Goal: Task Accomplishment & Management: Manage account settings

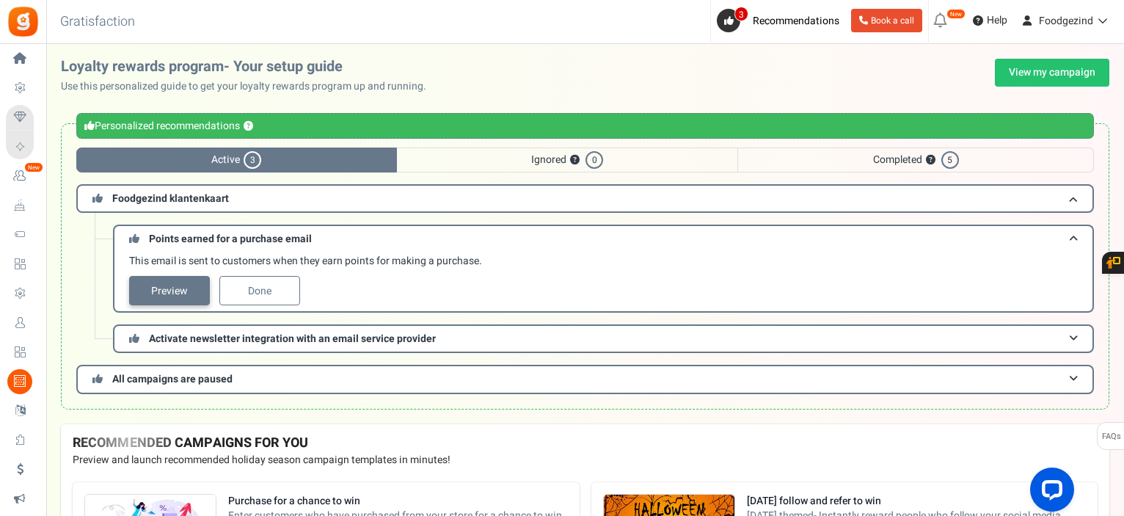
click at [167, 282] on link "Preview" at bounding box center [169, 290] width 81 height 29
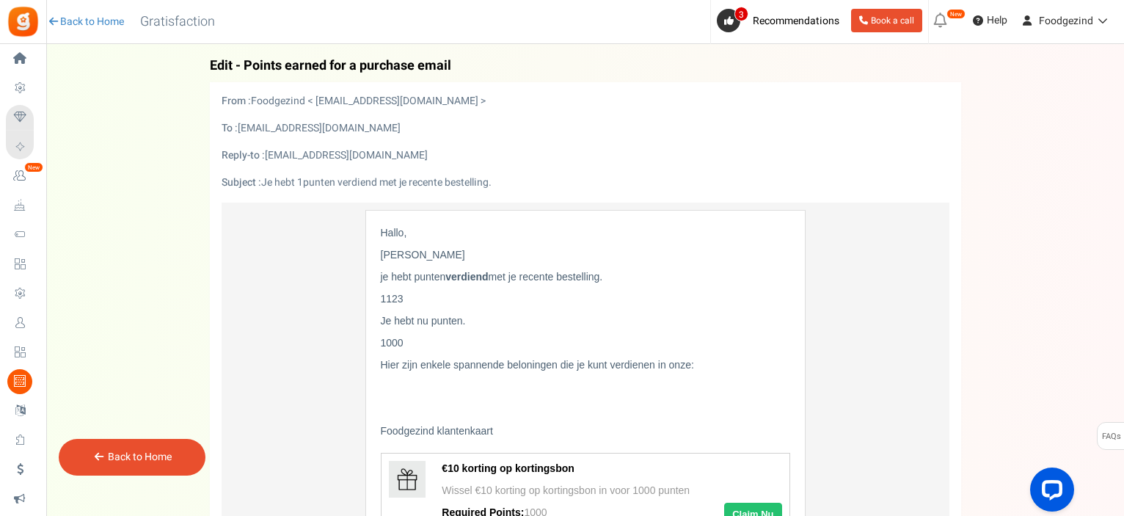
drag, startPoint x: 456, startPoint y: 62, endPoint x: 243, endPoint y: 62, distance: 213.5
click at [243, 62] on h4 "Back Edit - Points earned for a purchase email" at bounding box center [585, 66] width 751 height 15
copy span "Points earned for a purchase email"
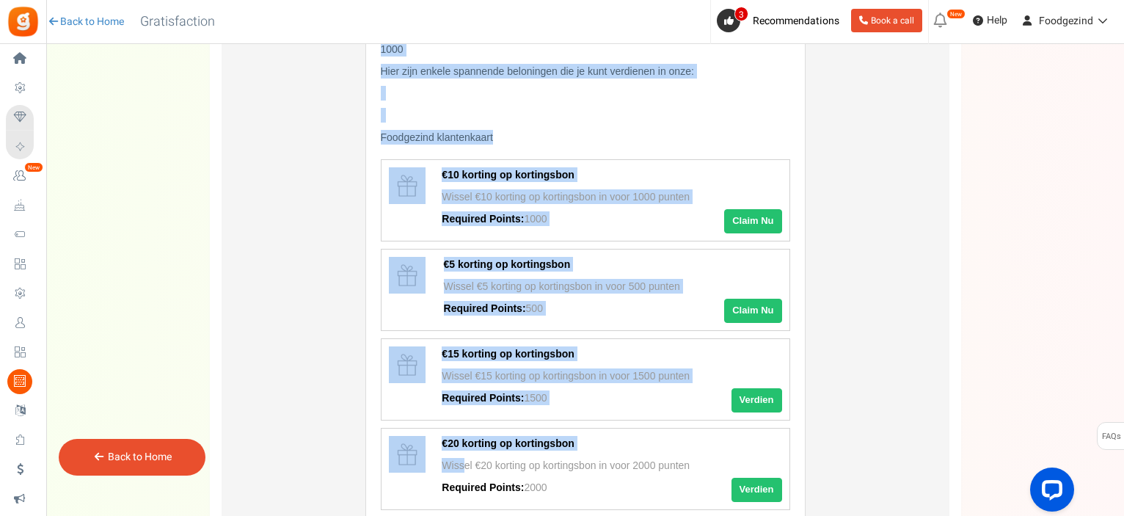
scroll to position [440, 0]
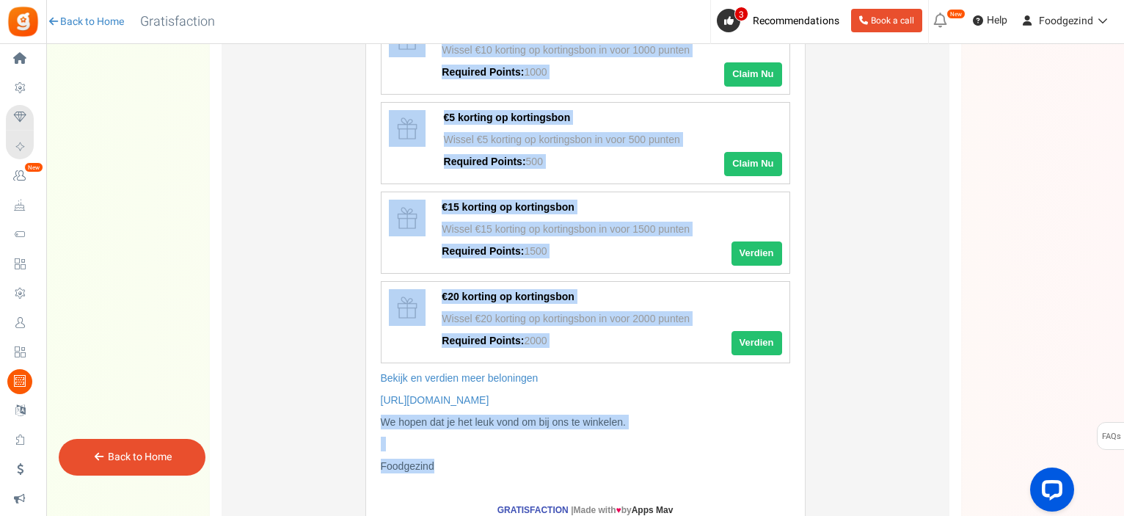
drag, startPoint x: 381, startPoint y: 232, endPoint x: 510, endPoint y: 461, distance: 263.1
click at [510, 461] on div "Hallo, [PERSON_NAME] je hebt punten verdiend met je recente bestelling. 1 123 J…" at bounding box center [585, 129] width 409 height 688
copy div "[PERSON_NAME], [PERSON_NAME] je hebt punten verdiend met je recente bestelling.…"
click at [921, 274] on td "Hallo, [PERSON_NAME] je hebt punten verdiend met je recente bestelling. 1 123 J…" at bounding box center [586, 174] width 728 height 824
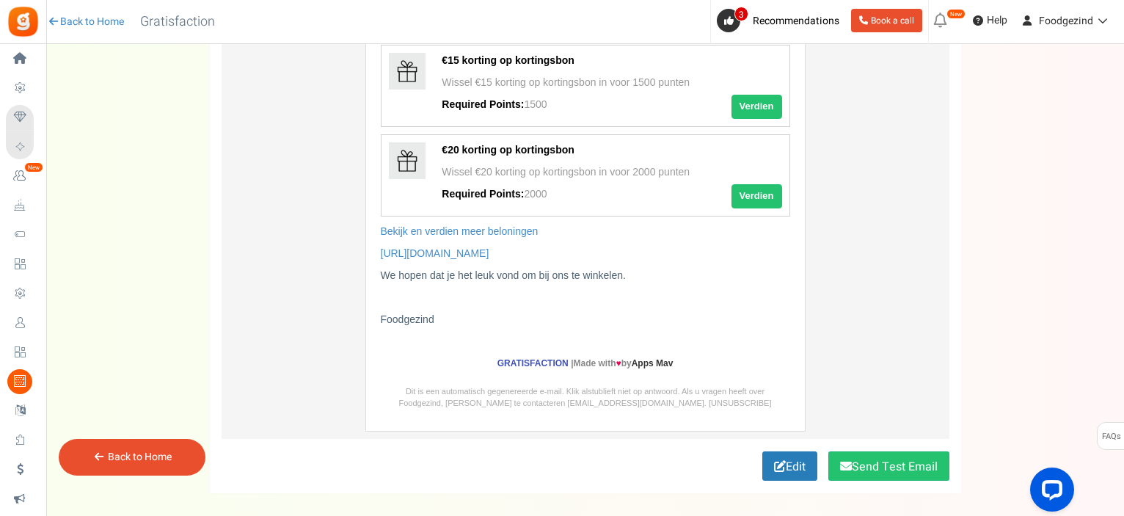
scroll to position [651, 0]
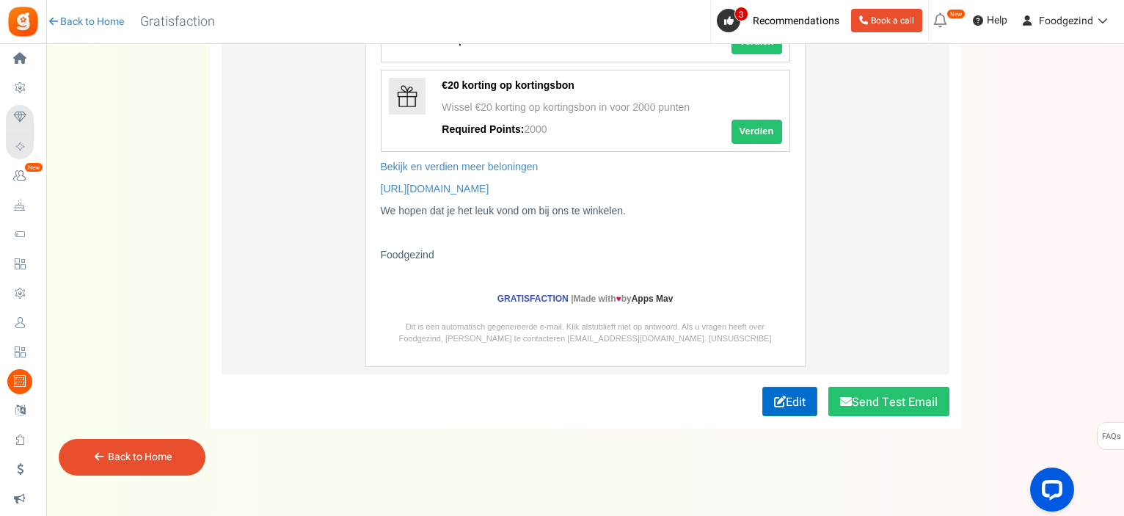
click at [788, 399] on link "Edit" at bounding box center [789, 401] width 55 height 29
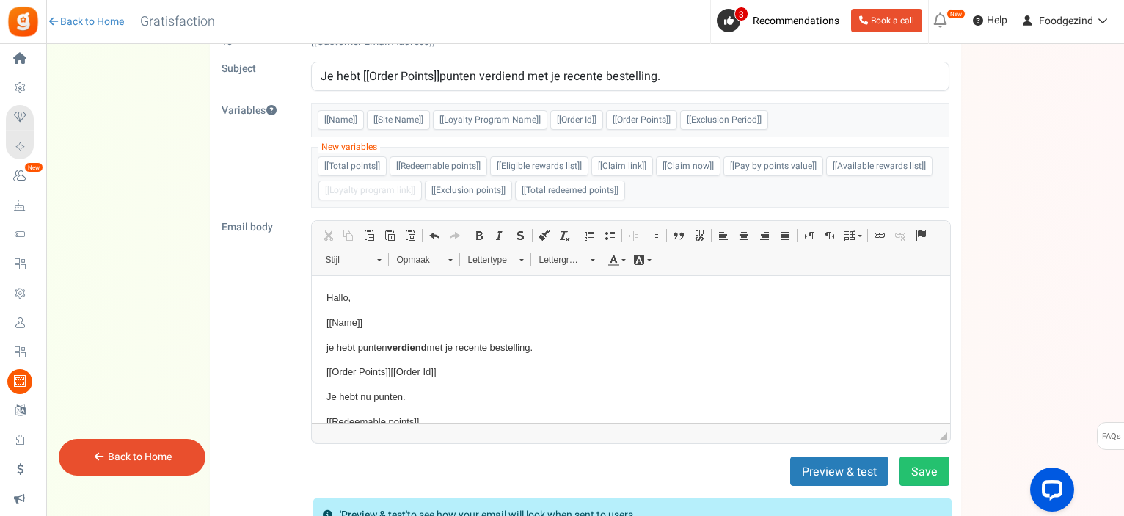
scroll to position [0, 0]
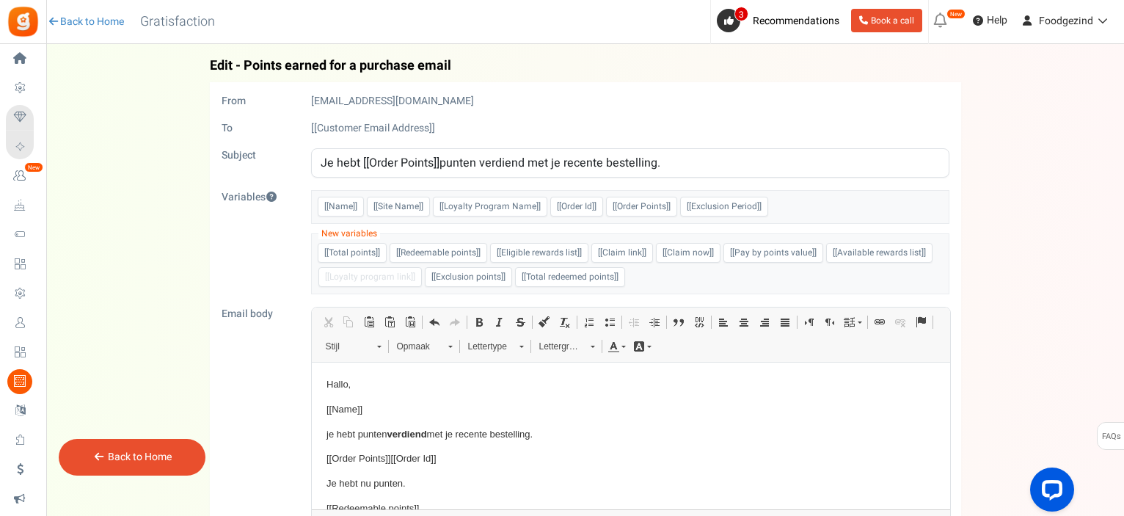
drag, startPoint x: 321, startPoint y: 161, endPoint x: 678, endPoint y: 160, distance: 357.3
click at [678, 160] on input "Je hebt [[Order Points]]punten verdiend met je recente bestelling." at bounding box center [630, 162] width 638 height 29
paste input "Je hebt nieuwe punten gespaard bij Foodgezind!"
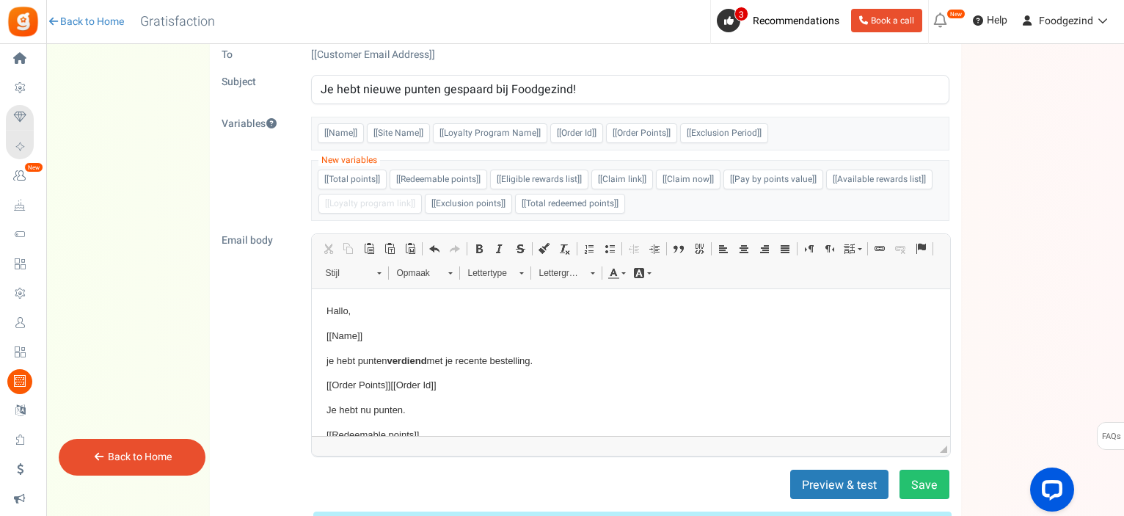
scroll to position [147, 0]
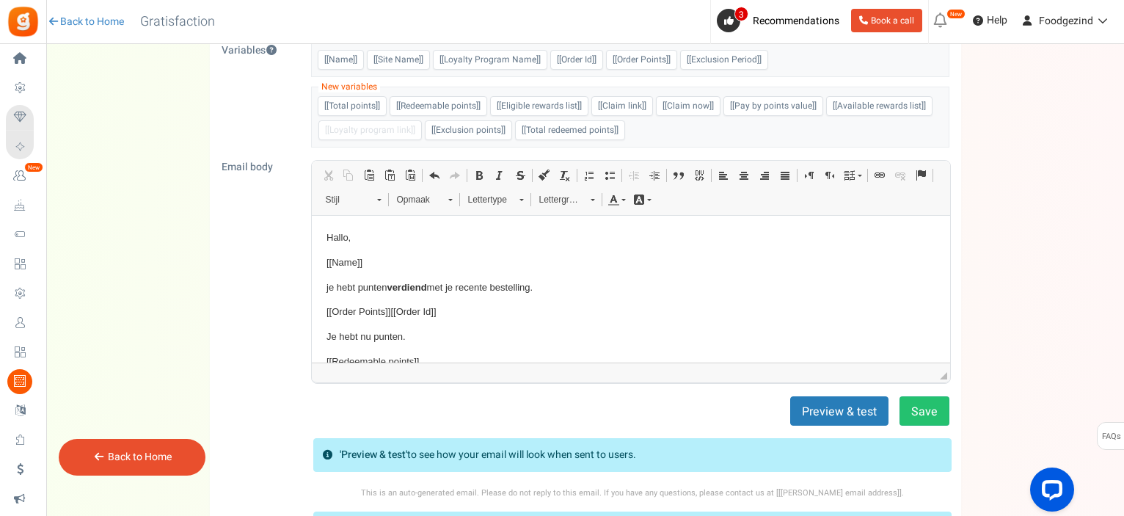
type input "Je hebt nieuwe punten gespaard bij Foodgezind!"
drag, startPoint x: 324, startPoint y: 288, endPoint x: 540, endPoint y: 274, distance: 216.9
click at [540, 274] on html "Hallo, [[Name]] je hebt punten verdiend met je recente bestelling. [[Order Poin…" at bounding box center [630, 412] width 638 height 392
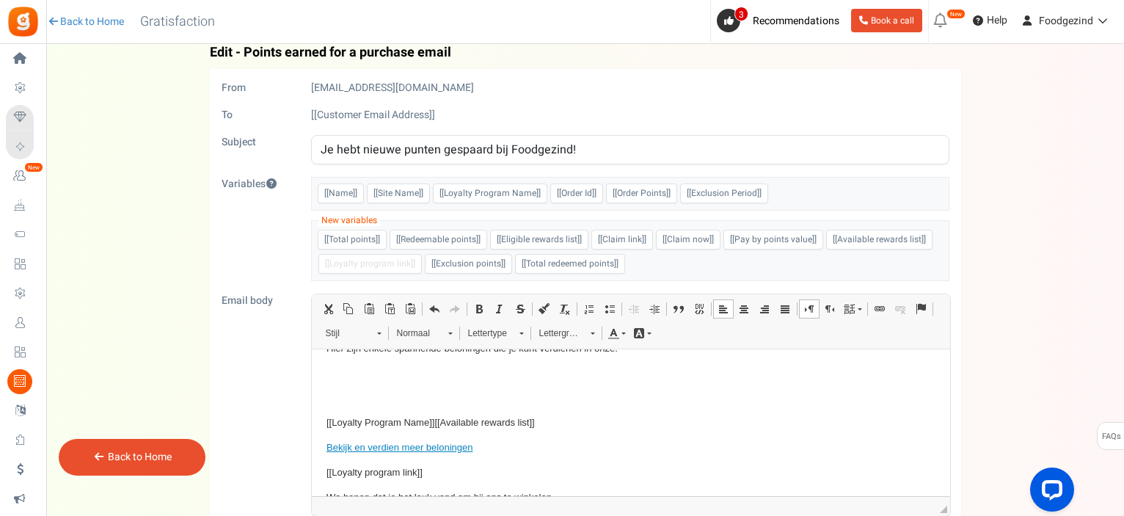
scroll to position [25, 0]
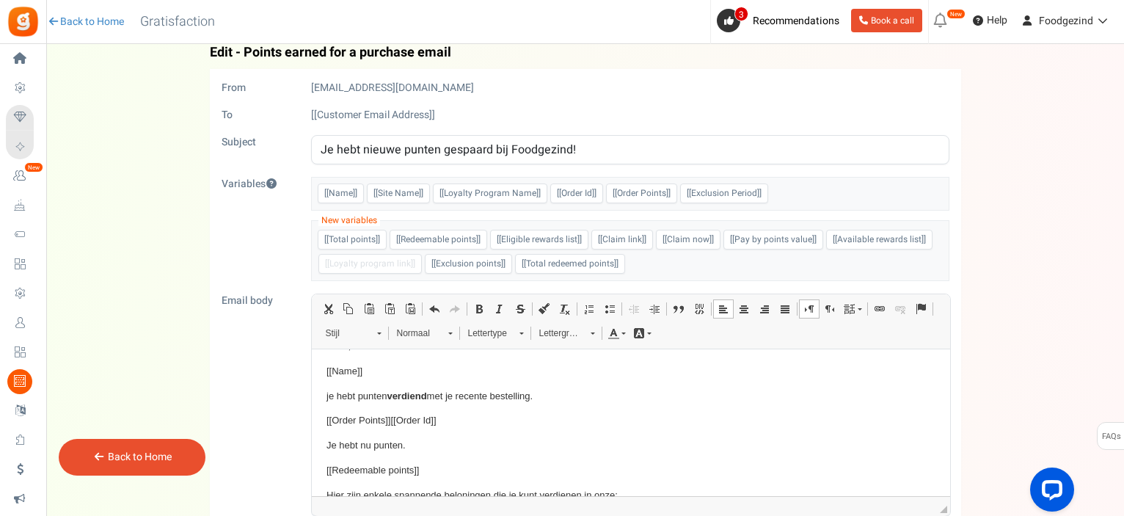
click at [528, 417] on p "[[Order Points]] [[Order Id]]" at bounding box center [630, 420] width 609 height 15
click at [527, 392] on p "je hebt punten verdiend met je recente bestelling." at bounding box center [630, 396] width 609 height 15
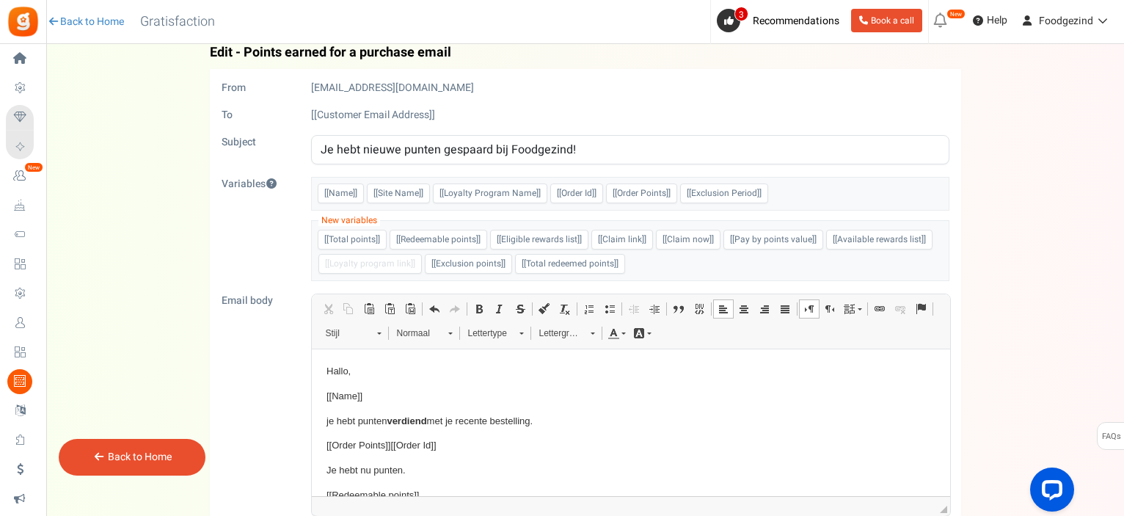
drag, startPoint x: 318, startPoint y: 413, endPoint x: 574, endPoint y: 416, distance: 255.3
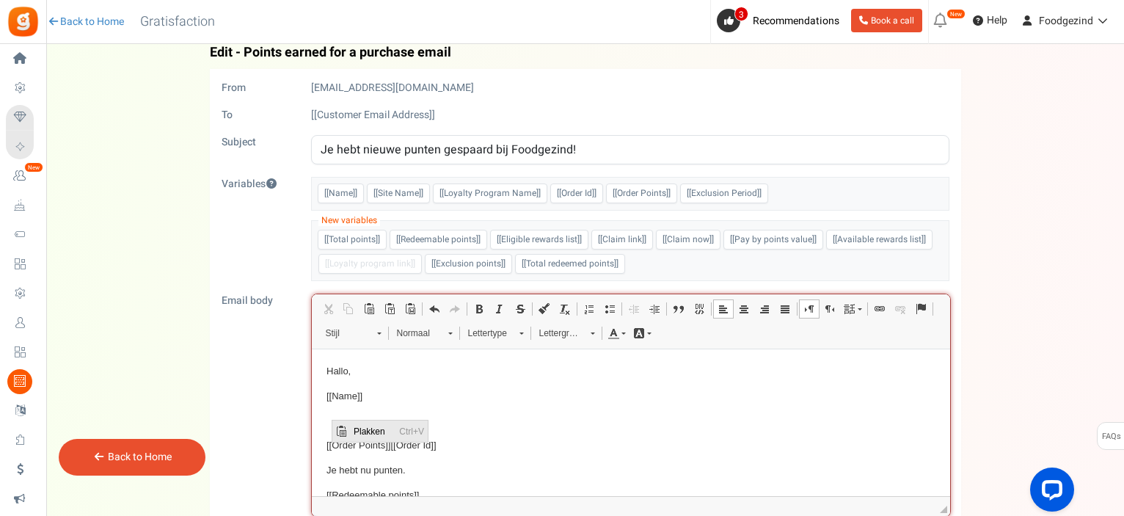
drag, startPoint x: 358, startPoint y: 426, endPoint x: 401, endPoint y: 489, distance: 75.9
click at [358, 426] on span "Plakken" at bounding box center [372, 430] width 45 height 21
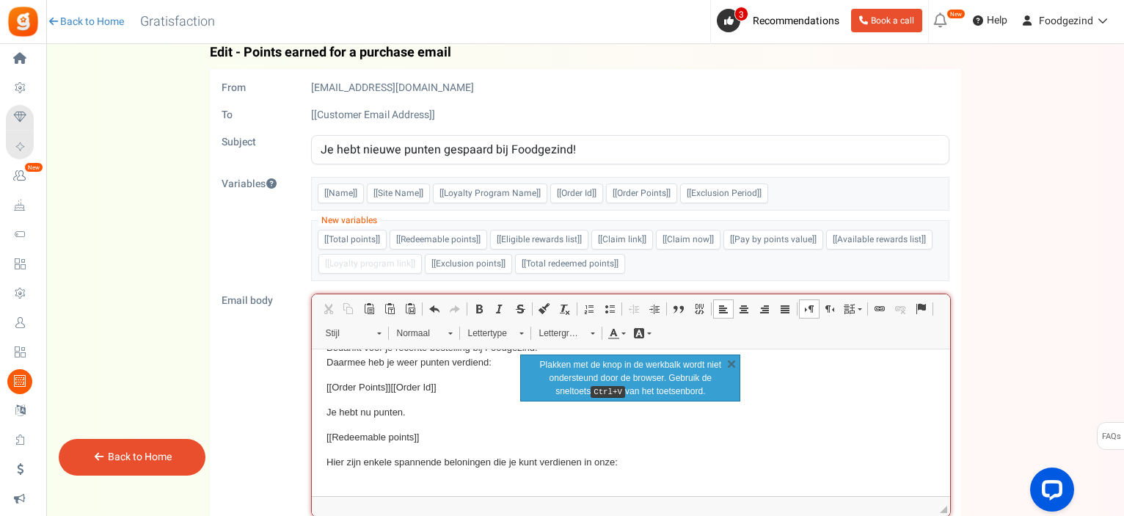
scroll to position [147, 0]
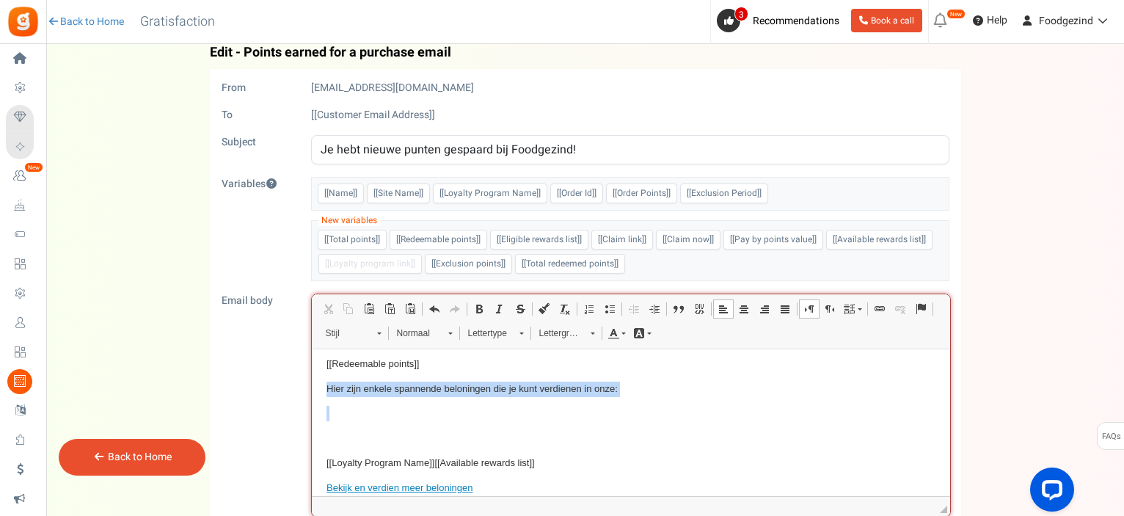
drag, startPoint x: 323, startPoint y: 395, endPoint x: 606, endPoint y: 398, distance: 283.2
click at [606, 398] on html "Hallo, [[Name]] Bedankt voor je recente bestelling bij Foodgezind. Daarmee heb …" at bounding box center [630, 405] width 638 height 407
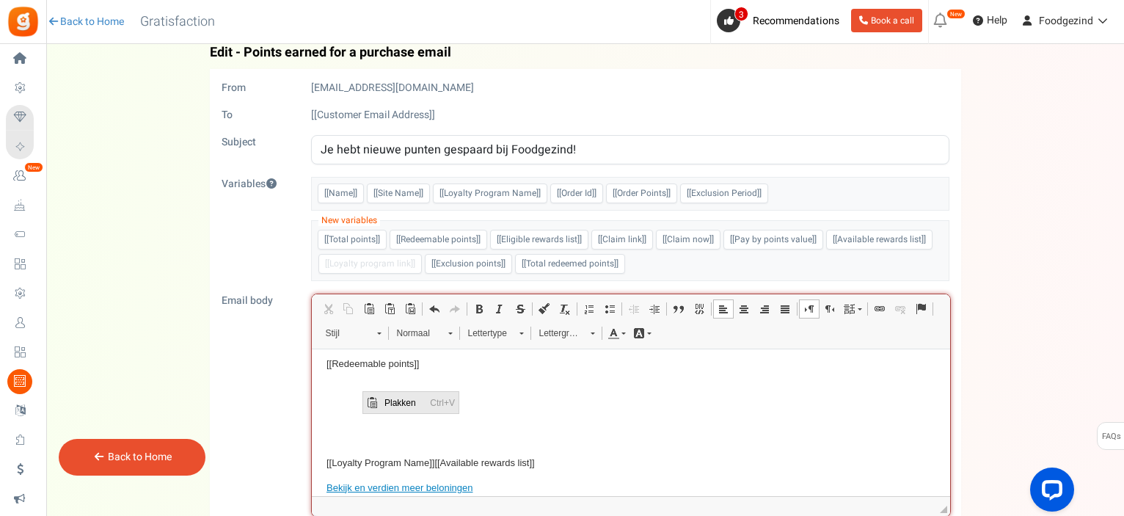
click at [390, 404] on span "Plakken" at bounding box center [403, 401] width 45 height 21
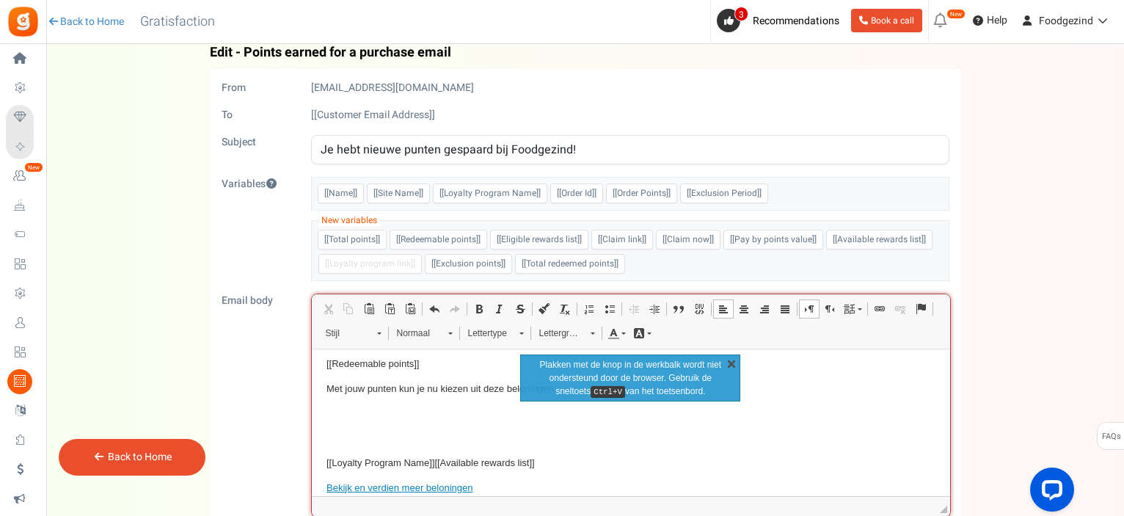
click at [731, 360] on link "X" at bounding box center [731, 363] width 15 height 15
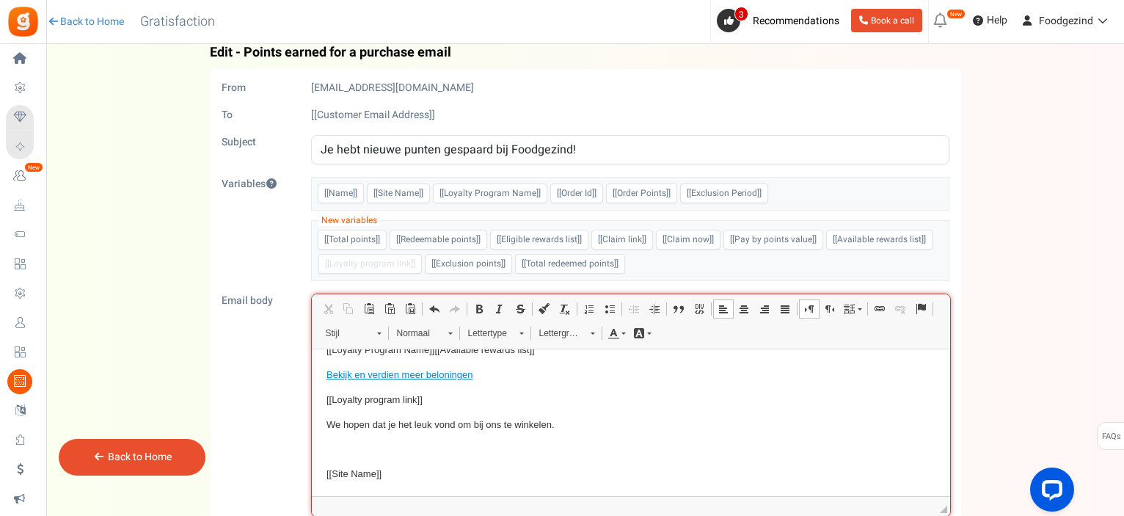
scroll to position [307, 0]
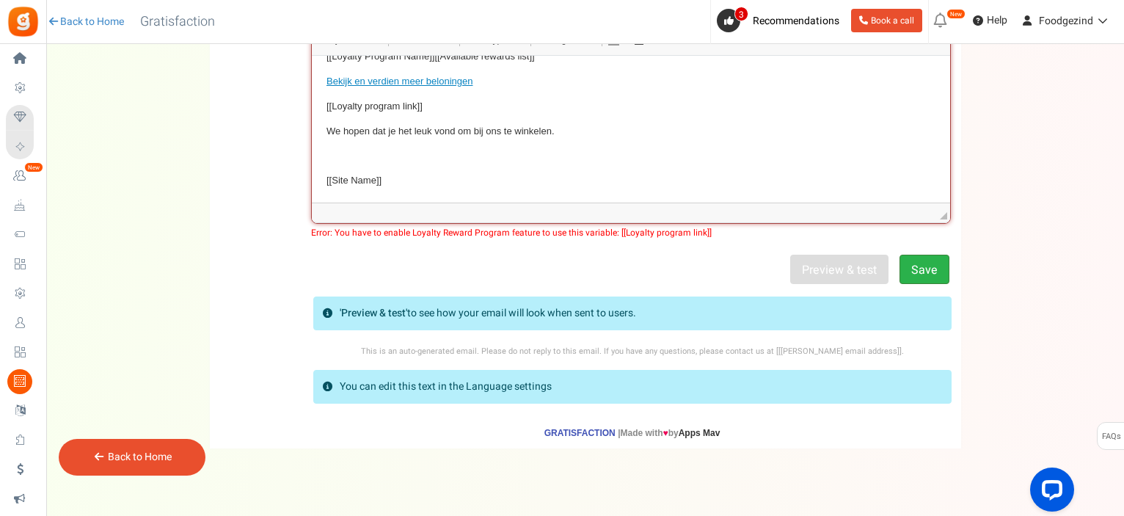
click at [918, 269] on button "Save" at bounding box center [924, 269] width 50 height 29
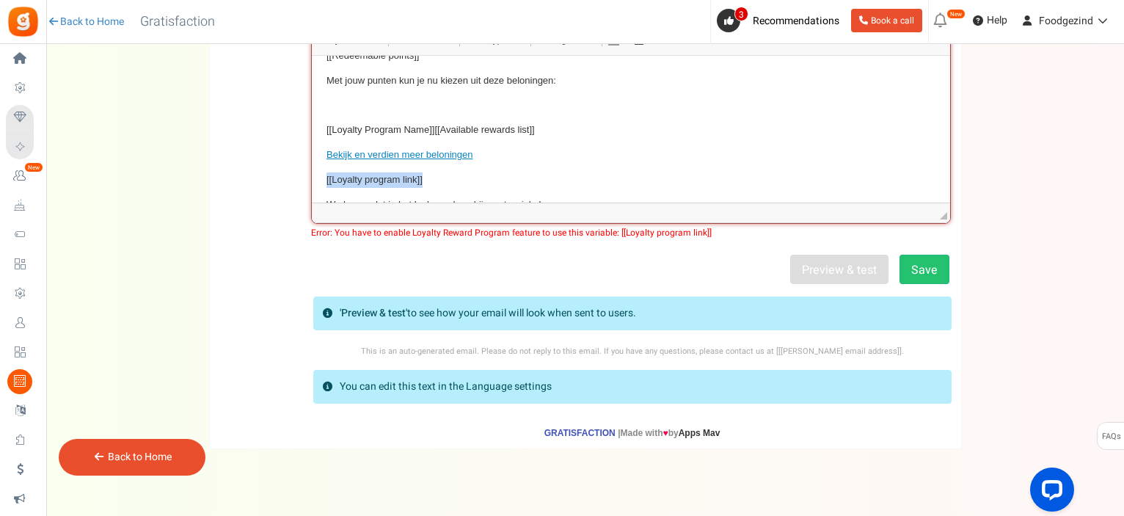
drag, startPoint x: 434, startPoint y: 179, endPoint x: 318, endPoint y: 169, distance: 117.1
click at [318, 169] on html "Hallo, [[Name]] Bedankt voor je recente bestelling bij Foodgezind. Daarmee heb …" at bounding box center [630, 85] width 638 height 382
